Goal: Complete application form: Complete application form

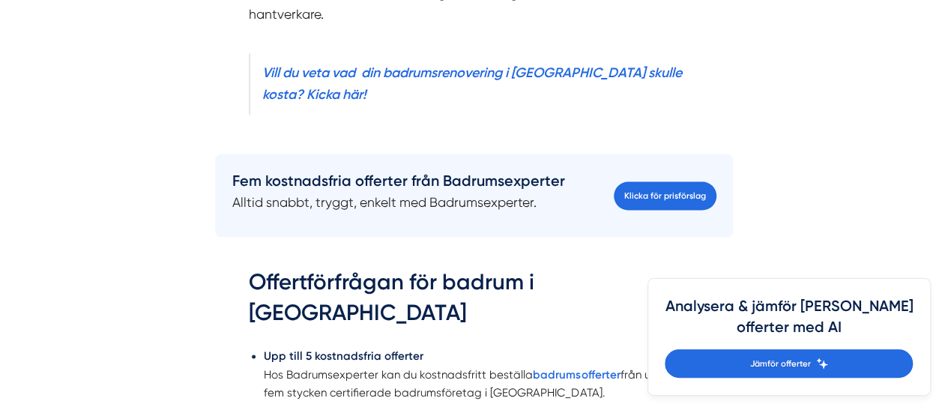
scroll to position [1060, 0]
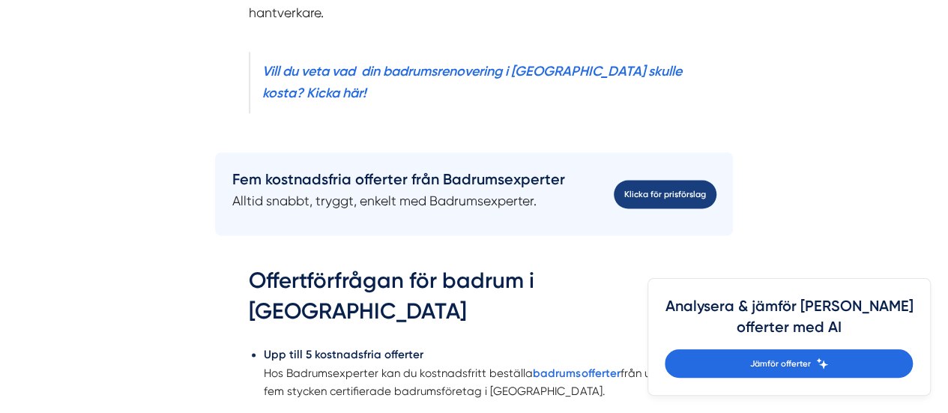
click at [633, 180] on link "Klicka för prisförslag" at bounding box center [665, 194] width 103 height 28
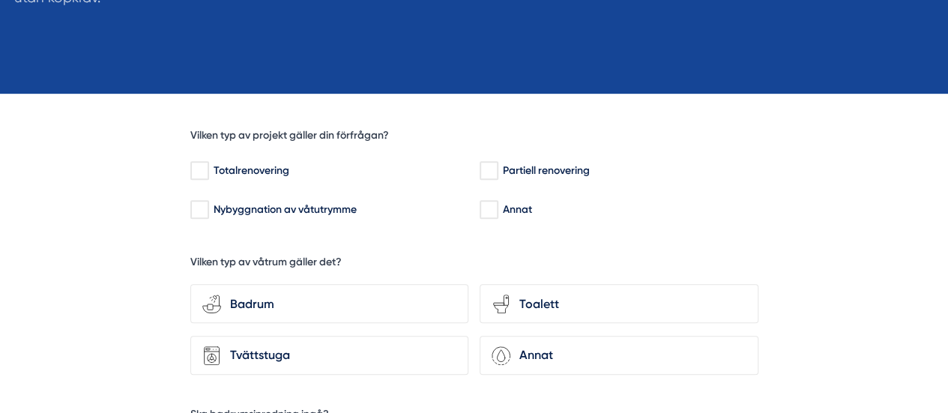
scroll to position [319, 0]
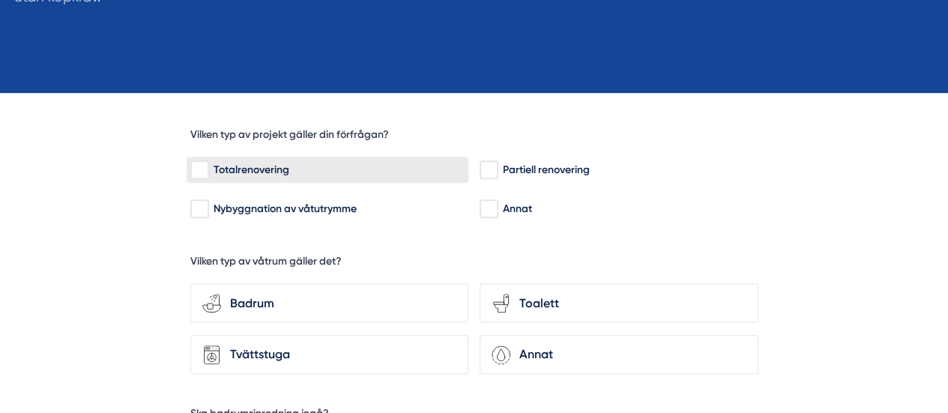
click at [211, 169] on div "Totalrenovering" at bounding box center [327, 170] width 274 height 15
click at [208, 169] on input "Totalrenovering" at bounding box center [198, 170] width 17 height 15
checkbox input "true"
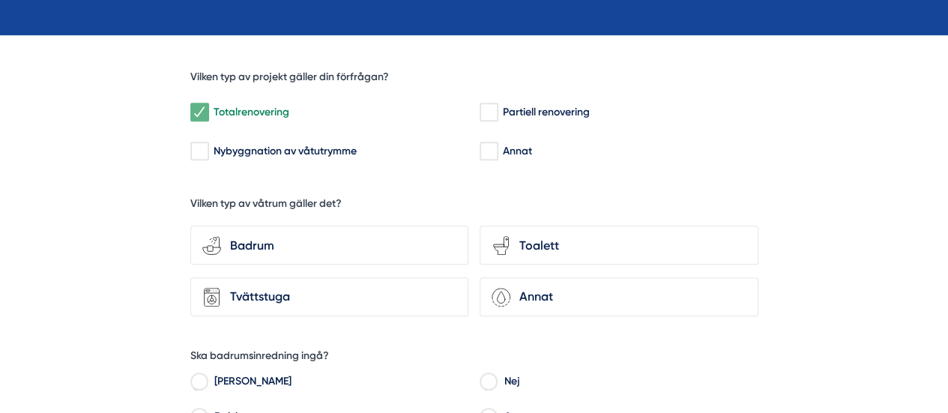
scroll to position [378, 0]
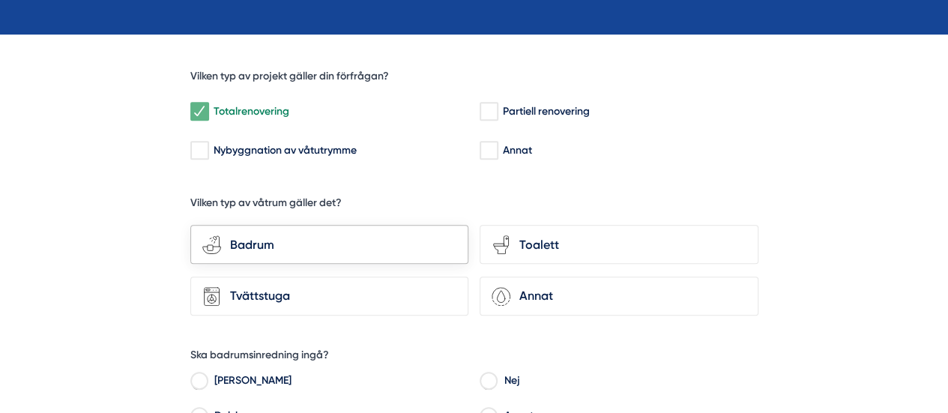
click at [397, 242] on div "Badrum" at bounding box center [338, 244] width 235 height 19
click at [0, 0] on input "bathroom-tub-towel Badrum" at bounding box center [0, 0] width 0 height 0
click at [507, 249] on icon "toilet-seat" at bounding box center [501, 244] width 19 height 19
click at [0, 0] on input "toilet-seat Toalett" at bounding box center [0, 0] width 0 height 0
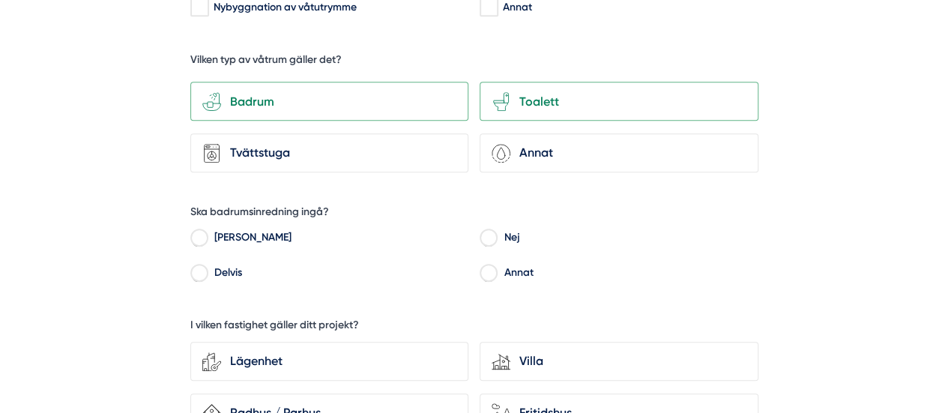
scroll to position [528, 0]
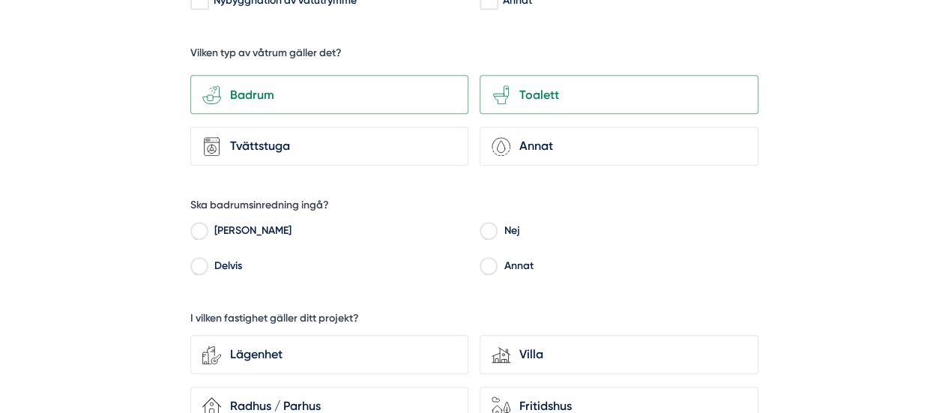
click at [208, 229] on label "[PERSON_NAME]" at bounding box center [338, 233] width 262 height 22
click at [208, 229] on input "[PERSON_NAME]" at bounding box center [198, 232] width 17 height 13
radio input "true"
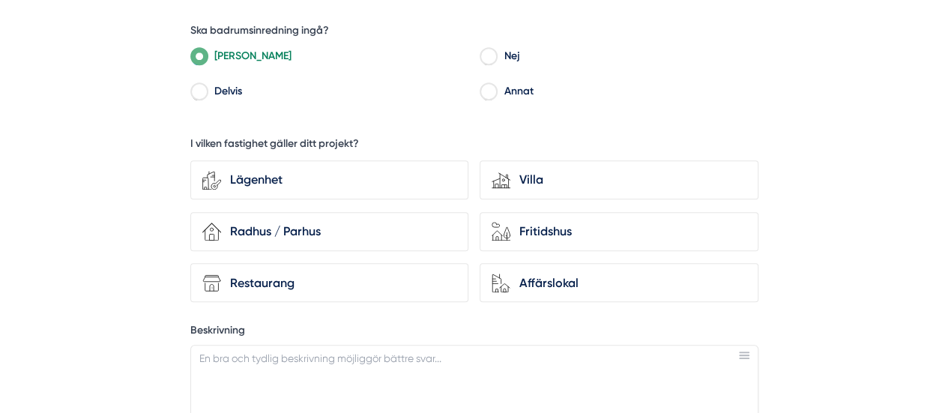
scroll to position [706, 0]
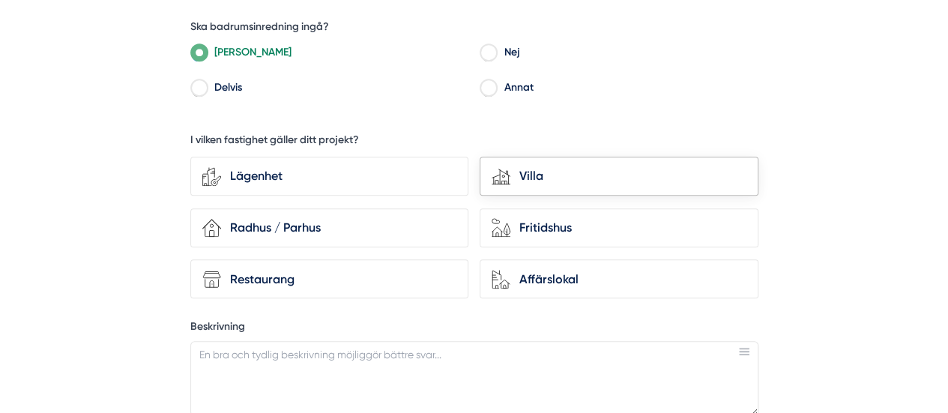
click at [516, 181] on div "Villa" at bounding box center [627, 175] width 235 height 19
click at [0, 0] on input "house-modern Villa" at bounding box center [0, 0] width 0 height 0
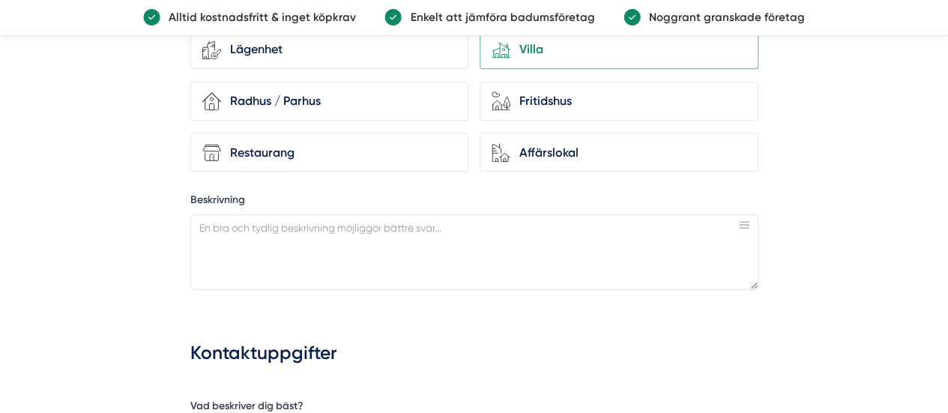
scroll to position [833, 0]
click at [742, 223] on rect at bounding box center [744, 223] width 10 height 1
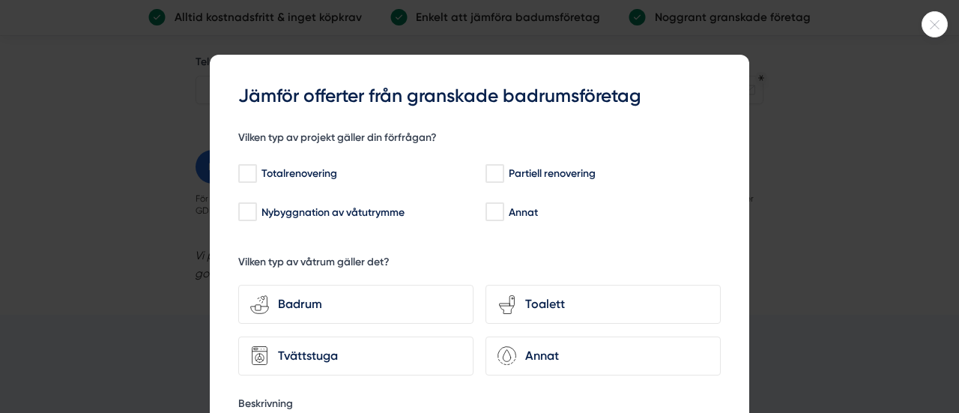
scroll to position [1, 0]
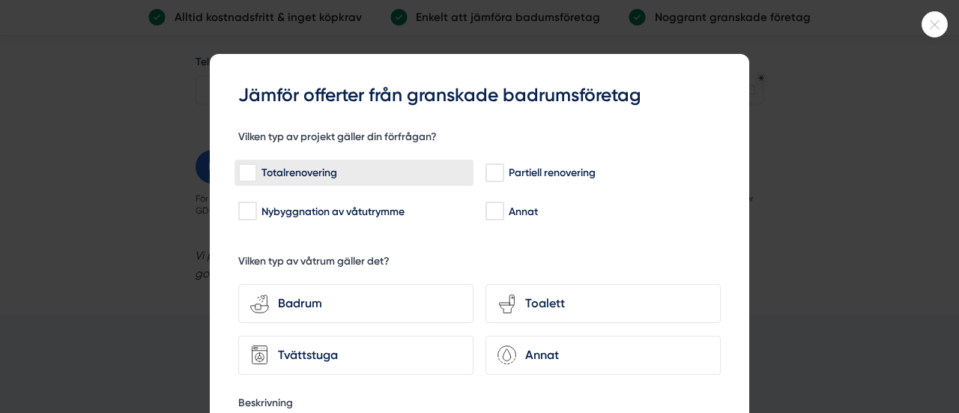
click at [360, 176] on div "Totalrenovering" at bounding box center [354, 173] width 232 height 15
click at [256, 176] on input "Totalrenovering" at bounding box center [246, 173] width 17 height 15
checkbox input "true"
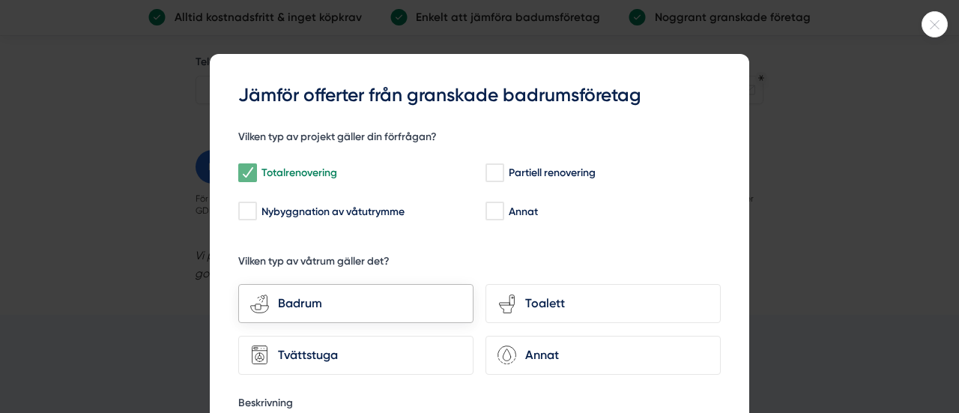
scroll to position [55, 0]
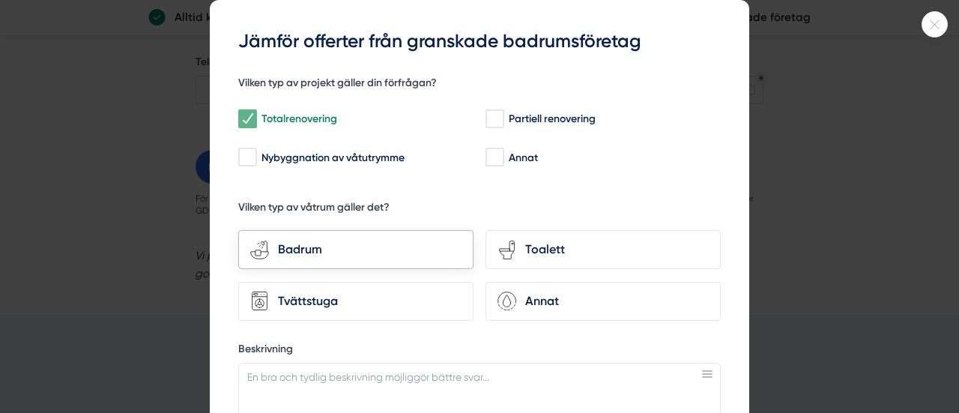
click at [366, 247] on div "Badrum" at bounding box center [365, 249] width 193 height 19
click at [0, 0] on input "bathroom-tub-towel Badrum" at bounding box center [0, 0] width 0 height 0
click at [502, 250] on icon "toilet-seat" at bounding box center [507, 250] width 19 height 19
click at [0, 0] on input "toilet-seat Toalett" at bounding box center [0, 0] width 0 height 0
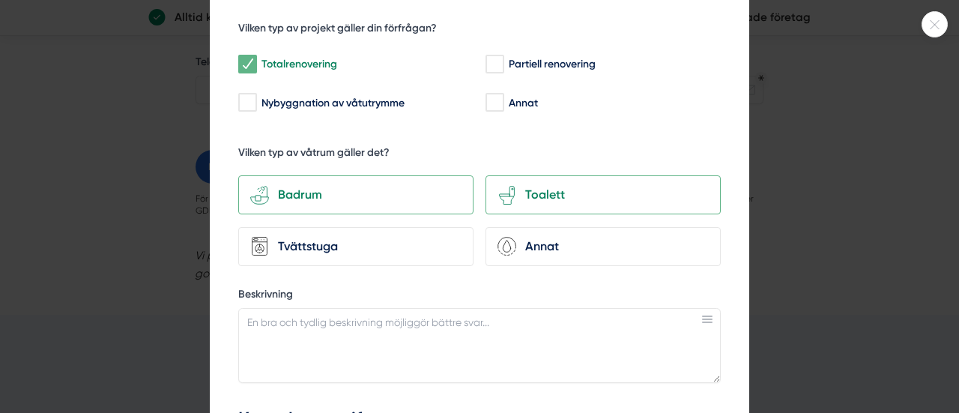
scroll to position [109, 0]
click at [543, 203] on div "Toalett" at bounding box center [612, 195] width 193 height 19
click at [0, 0] on input "toilet-seat Toalett" at bounding box center [0, 0] width 0 height 0
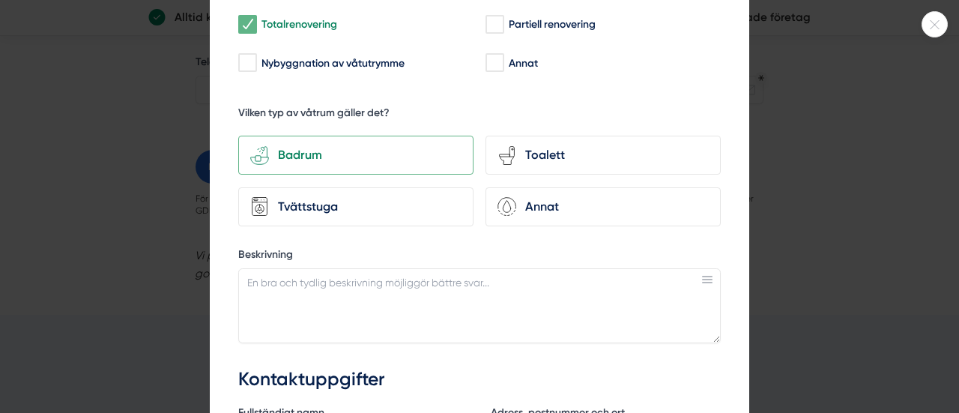
scroll to position [212, 0]
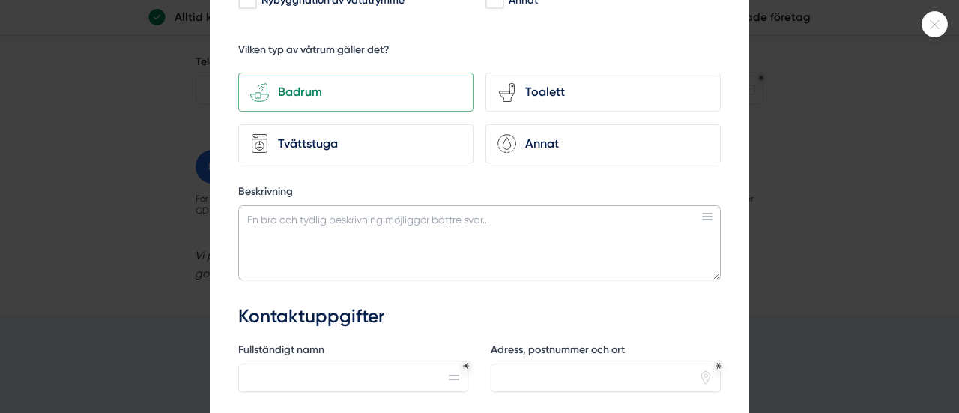
click at [429, 244] on textarea "Beskrivning" at bounding box center [479, 242] width 483 height 75
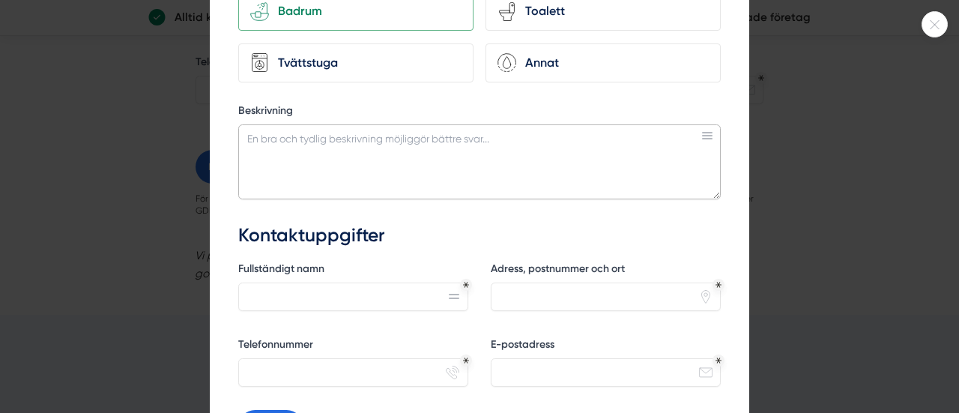
scroll to position [306, 0]
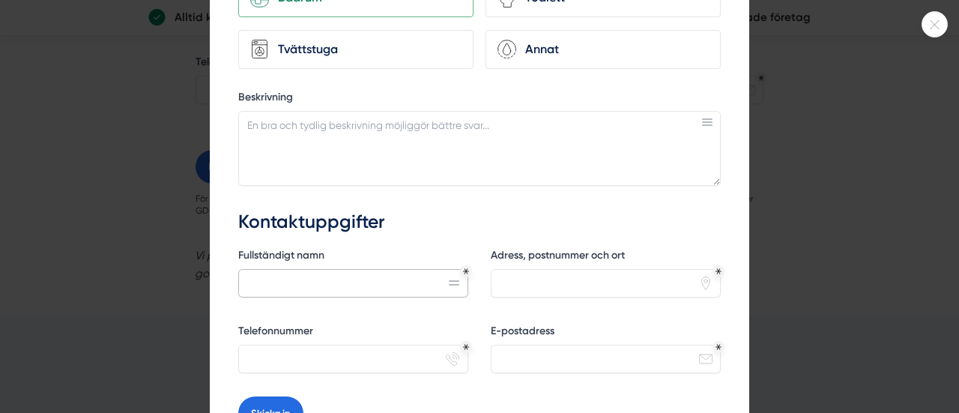
click at [323, 287] on input "Fullständigt namn" at bounding box center [353, 283] width 230 height 28
type input "Hazem Dalati"
type input "Stubbvägen 4, 78463 Borlänge"
click at [297, 354] on input "Telefonnummer" at bounding box center [353, 359] width 230 height 28
type input "0720046789"
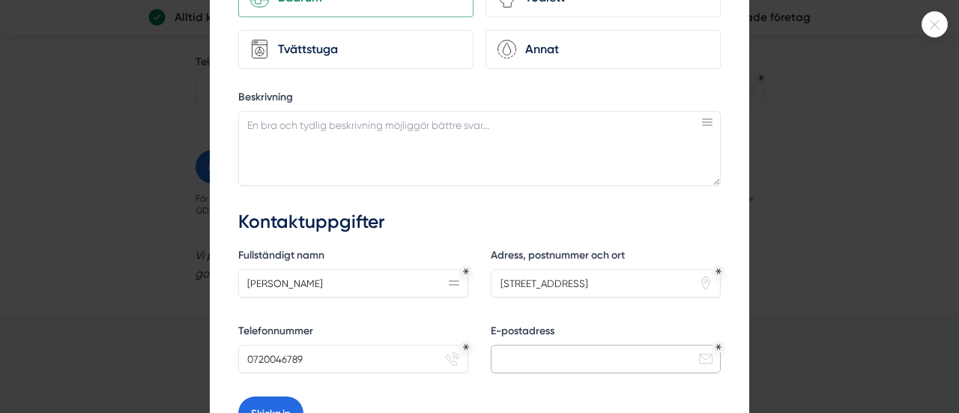
click at [537, 349] on input "E-postadress" at bounding box center [606, 359] width 230 height 28
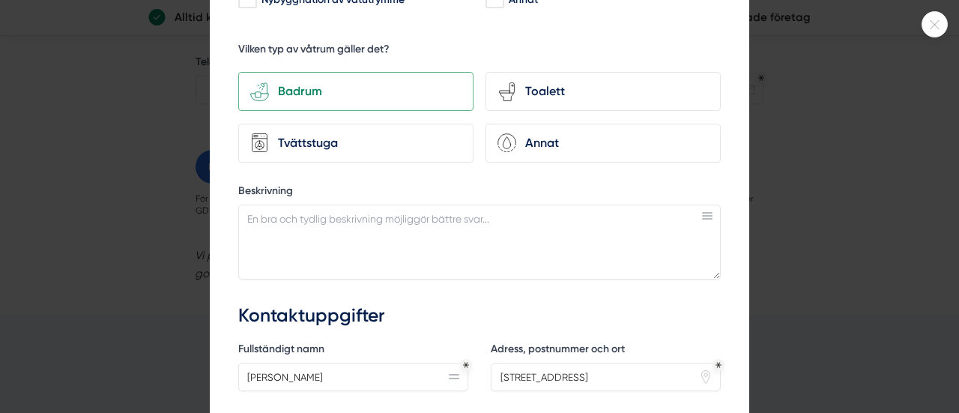
scroll to position [212, 0]
type input "hazem.dalati89@gmail.com"
click at [510, 225] on textarea "Beskrivning" at bounding box center [479, 242] width 483 height 75
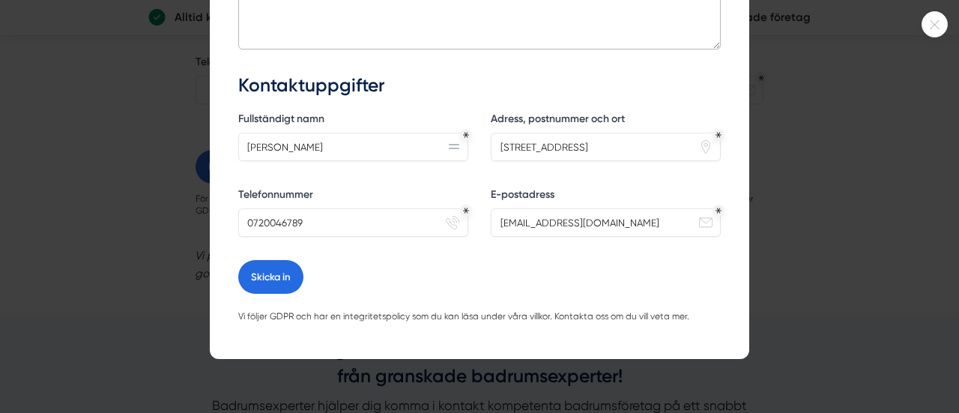
scroll to position [447, 0]
click at [579, 138] on input "Stubbvägen 4, 78463 Borlänge" at bounding box center [606, 147] width 230 height 28
click at [650, 149] on input "Stubbvägen 4, 784 63 Borlänge" at bounding box center [606, 147] width 230 height 28
type input "Stubbvägen 4, 784 63 Borlänge"
click at [274, 274] on button "Skicka in" at bounding box center [270, 277] width 65 height 34
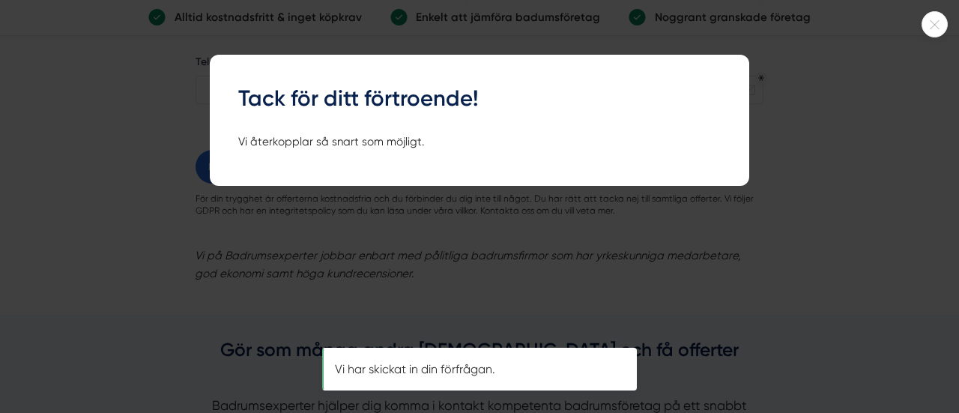
scroll to position [0, 0]
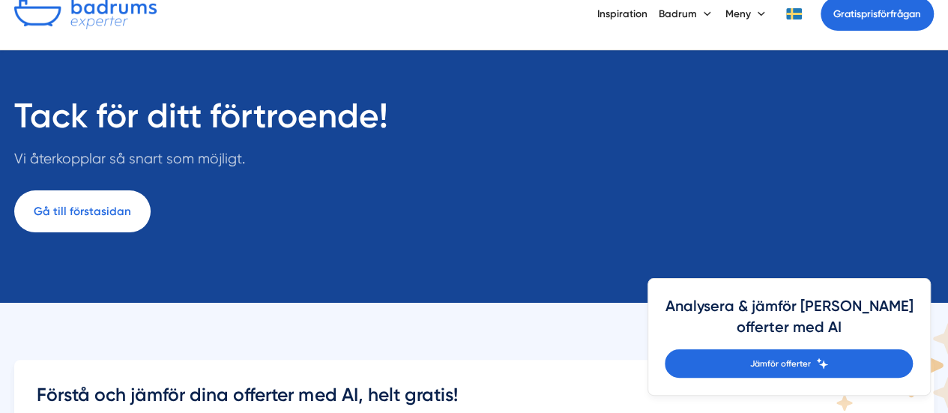
scroll to position [69, 0]
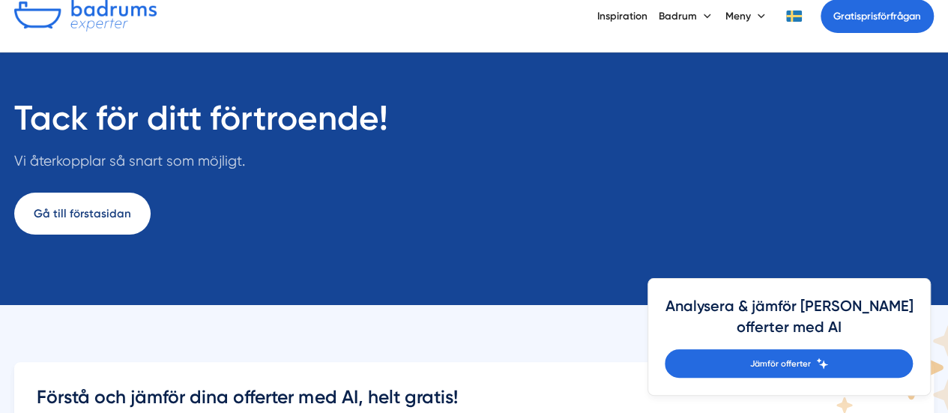
click at [103, 211] on link "Gå till förstasidan" at bounding box center [82, 214] width 136 height 42
